Goal: Task Accomplishment & Management: Complete application form

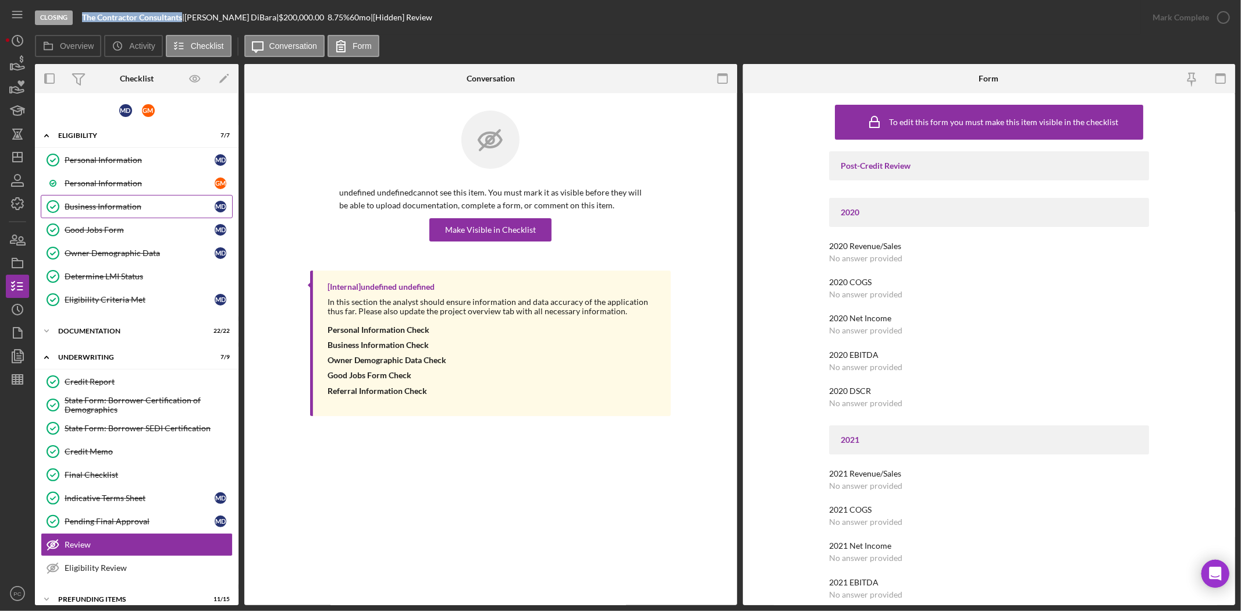
click at [132, 203] on div "Business Information" at bounding box center [140, 206] width 150 height 9
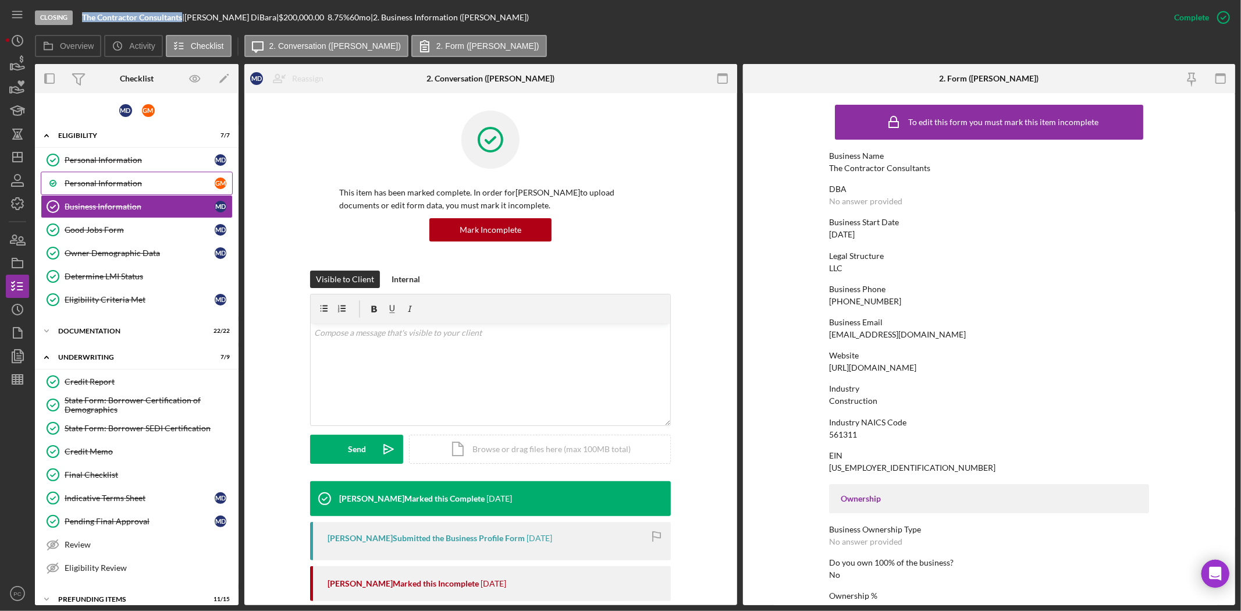
click at [141, 188] on link "Personal Information G M" at bounding box center [137, 183] width 192 height 23
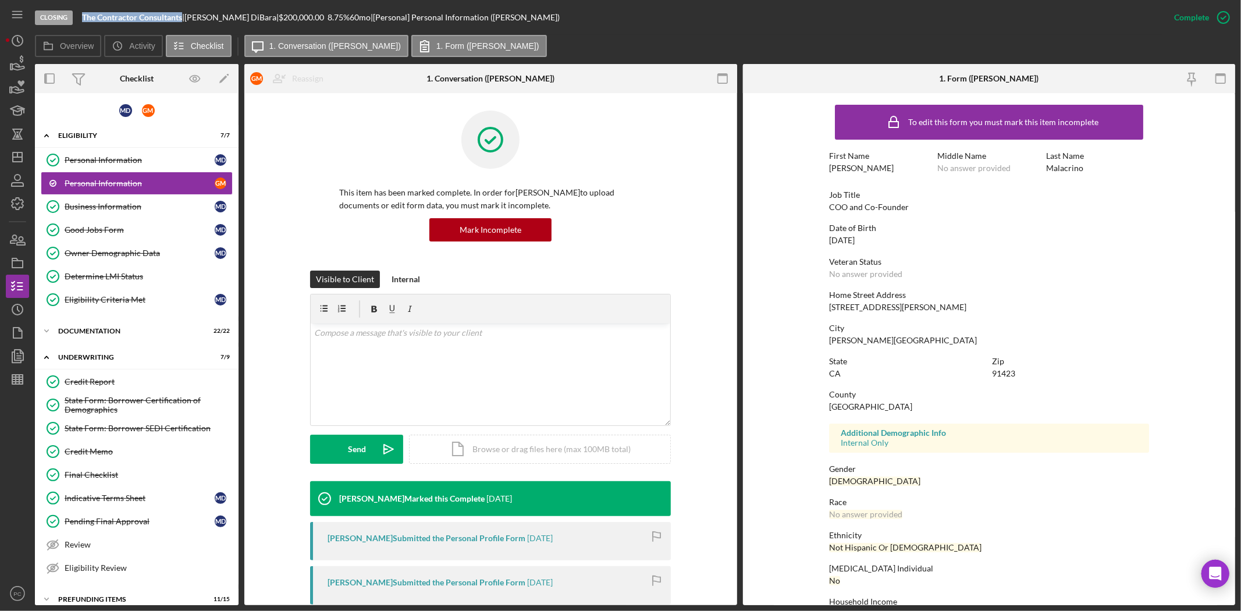
scroll to position [31, 0]
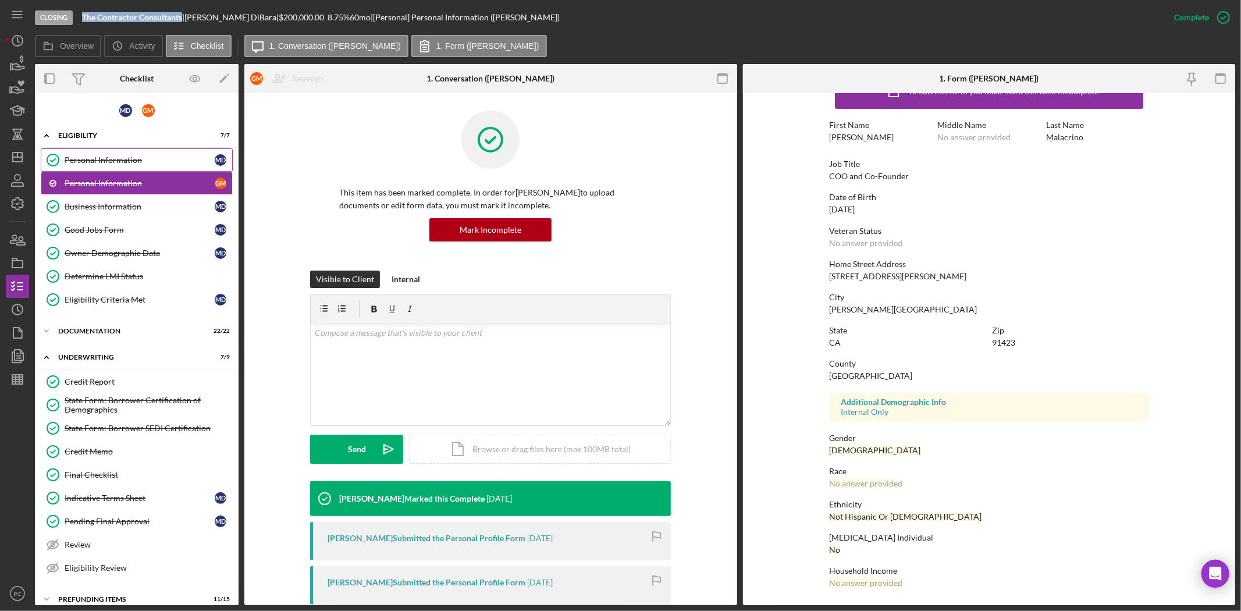
click at [156, 159] on div "Personal Information" at bounding box center [140, 159] width 150 height 9
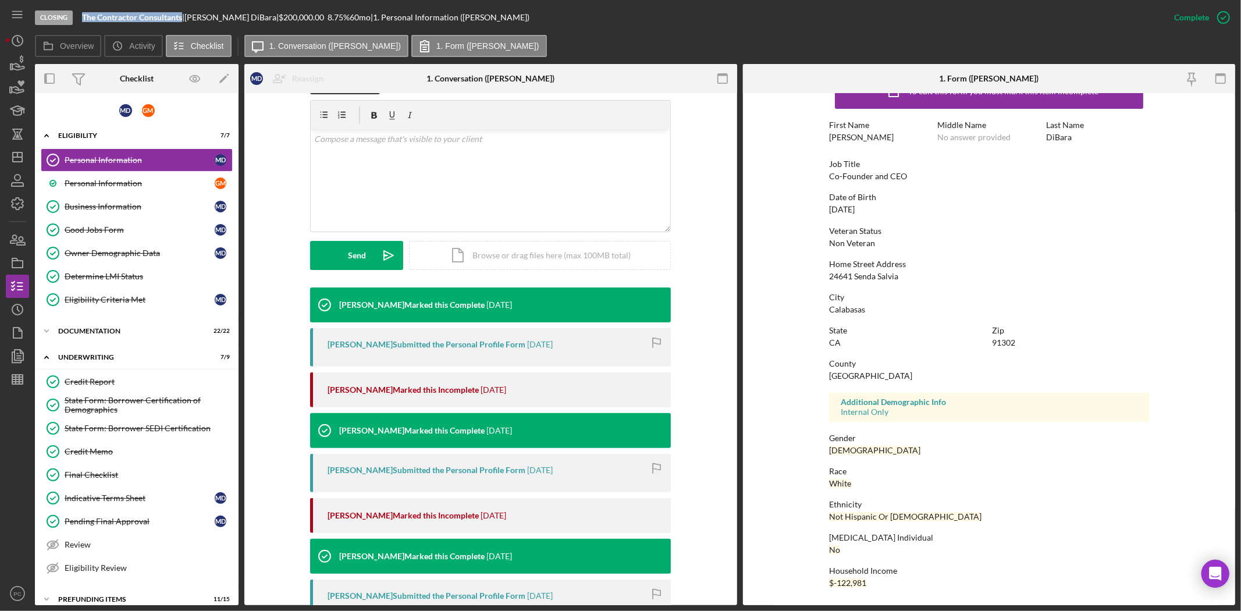
scroll to position [428, 0]
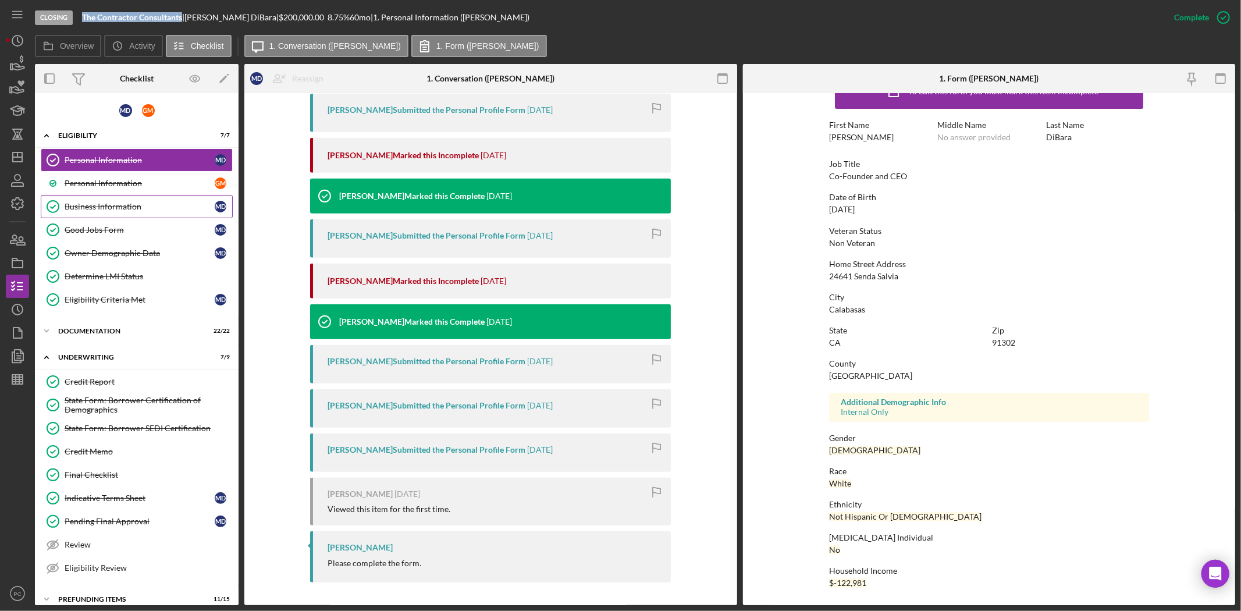
click at [101, 211] on link "Business Information Business Information M D" at bounding box center [137, 206] width 192 height 23
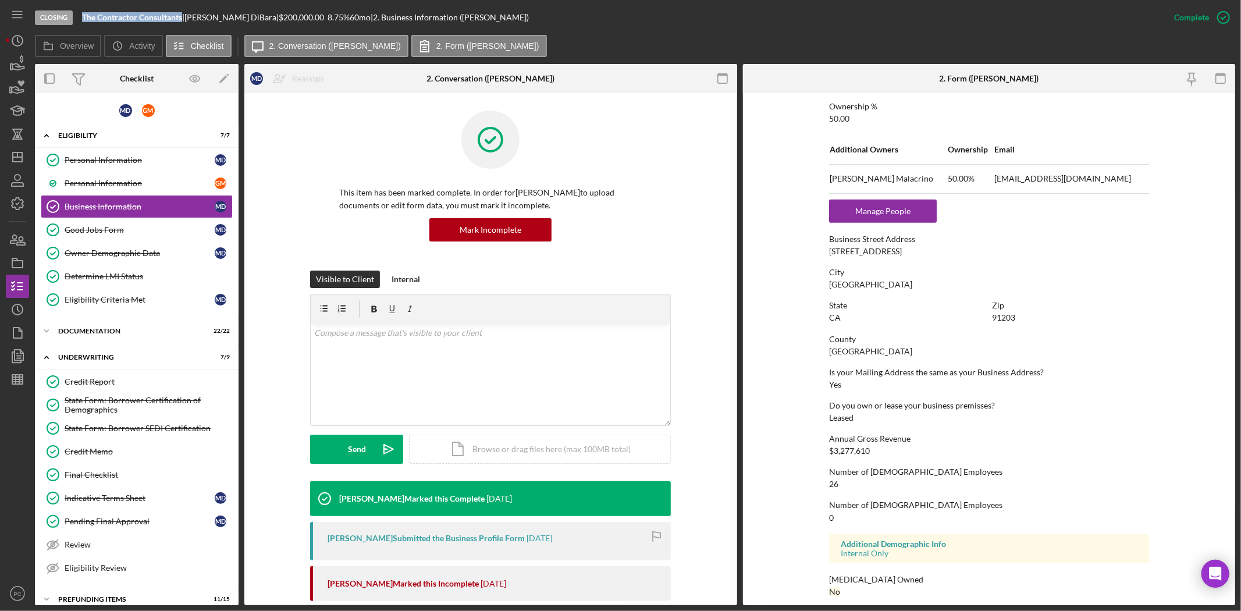
scroll to position [498, 0]
